Goal: Task Accomplishment & Management: Manage account settings

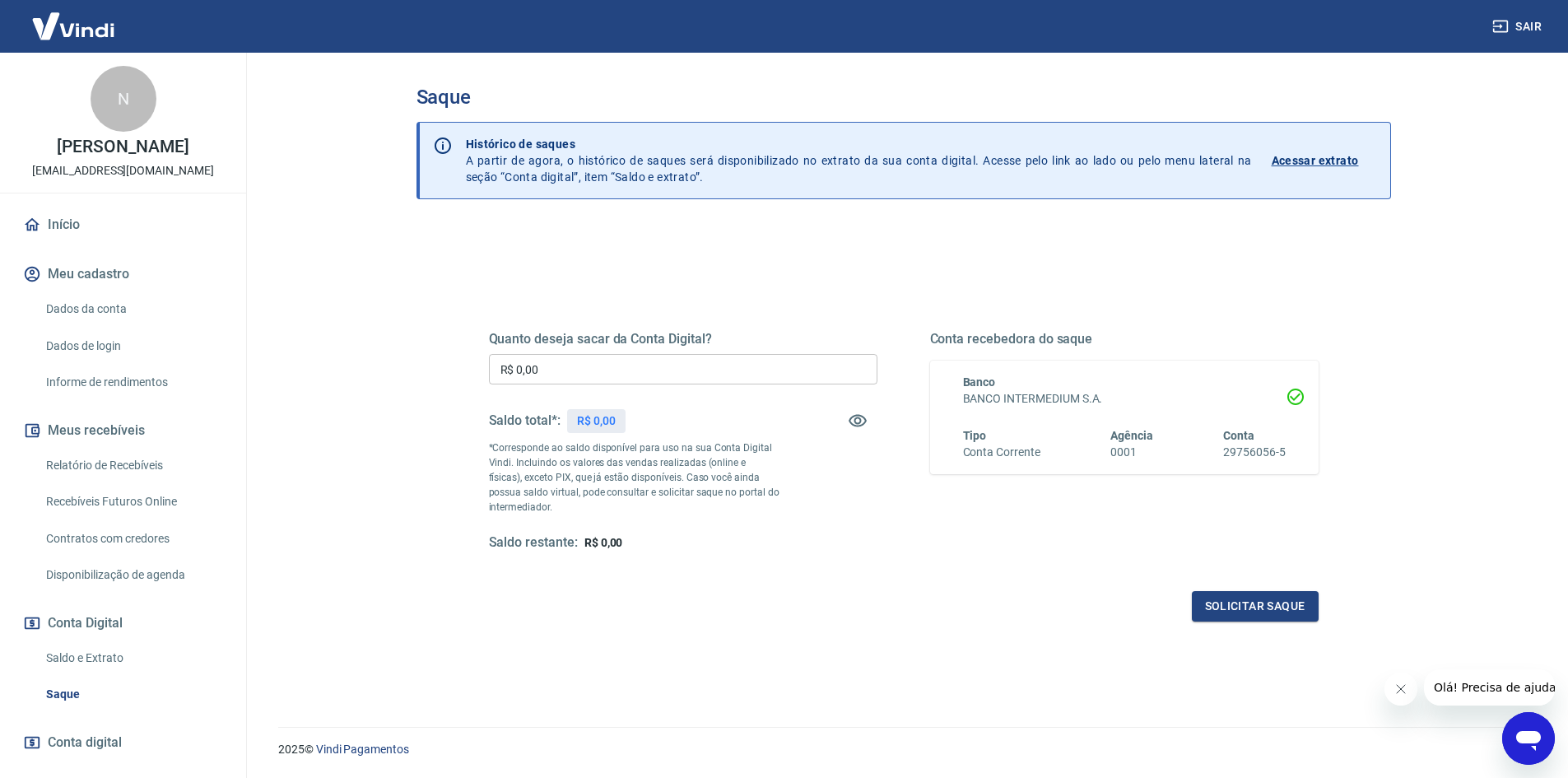
click at [745, 422] on div "Saldo total*: R$ 0,00" at bounding box center [683, 420] width 389 height 39
click at [860, 413] on icon "button" at bounding box center [858, 420] width 20 height 20
click at [666, 433] on div "Saldo total*: R$ ******" at bounding box center [683, 420] width 389 height 39
